Goal: Information Seeking & Learning: Learn about a topic

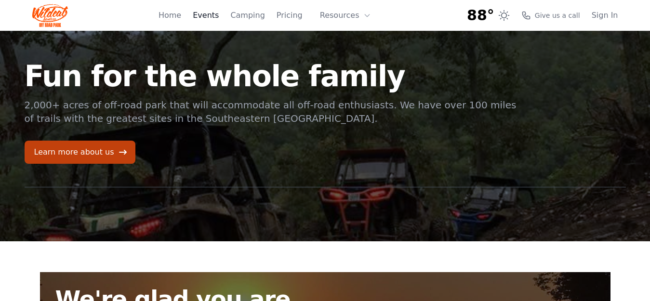
click at [215, 13] on link "Events" at bounding box center [206, 16] width 26 height 12
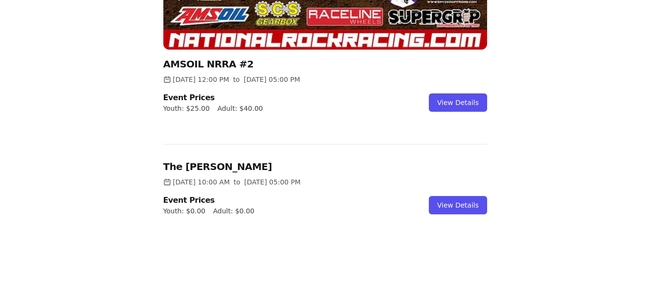
scroll to position [609, 0]
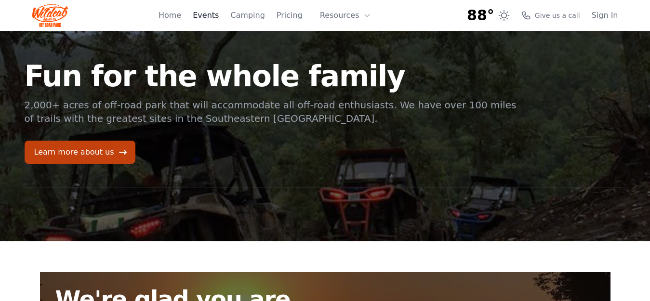
click at [213, 15] on link "Events" at bounding box center [206, 16] width 26 height 12
